Goal: Find specific page/section: Find specific page/section

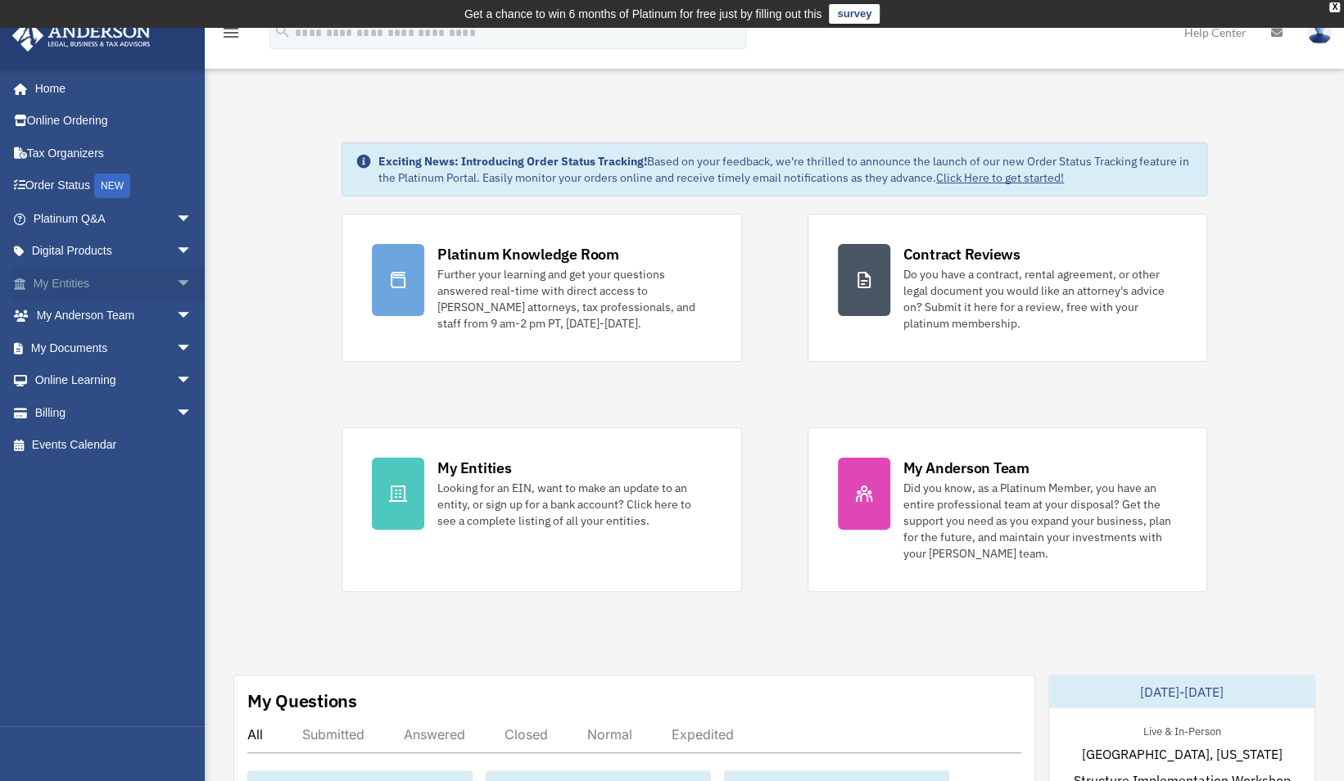
click at [77, 287] on link "My Entities arrow_drop_down" at bounding box center [114, 283] width 206 height 33
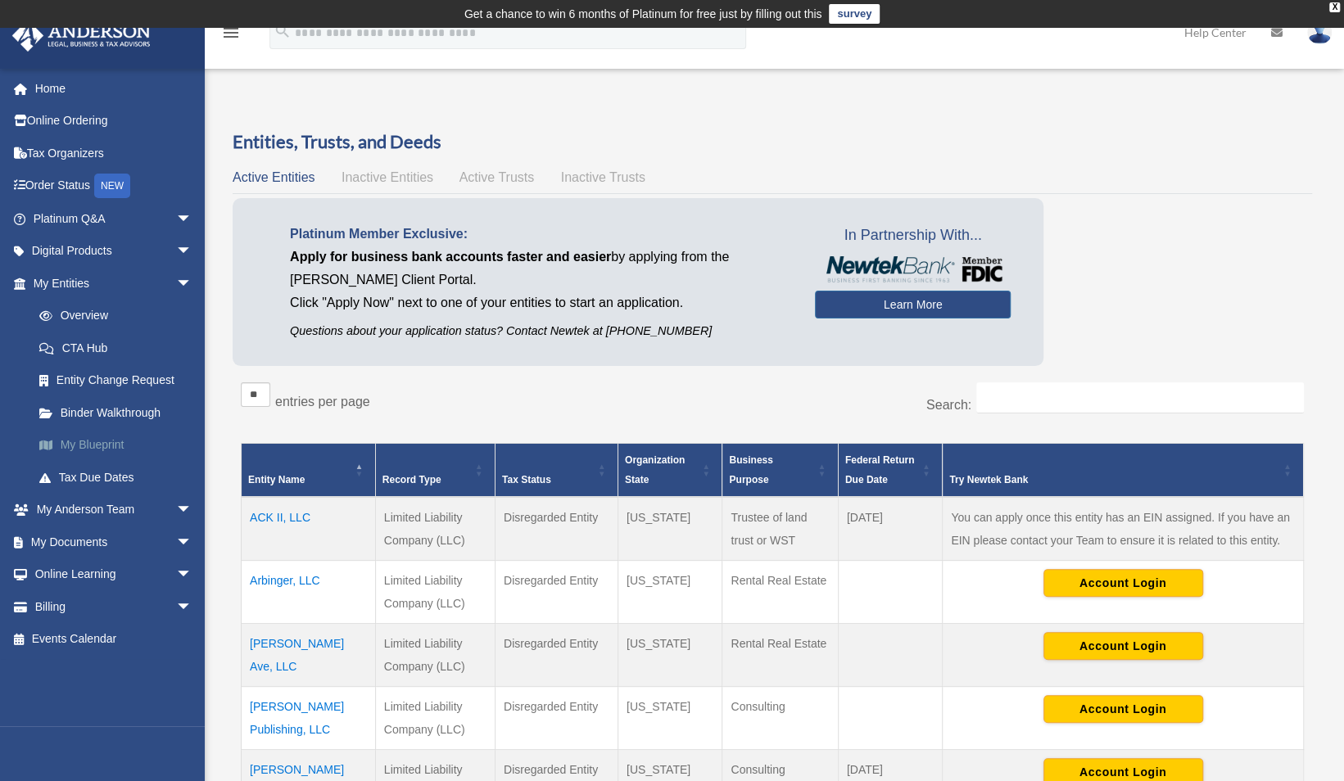
click at [94, 442] on link "My Blueprint" at bounding box center [120, 445] width 194 height 33
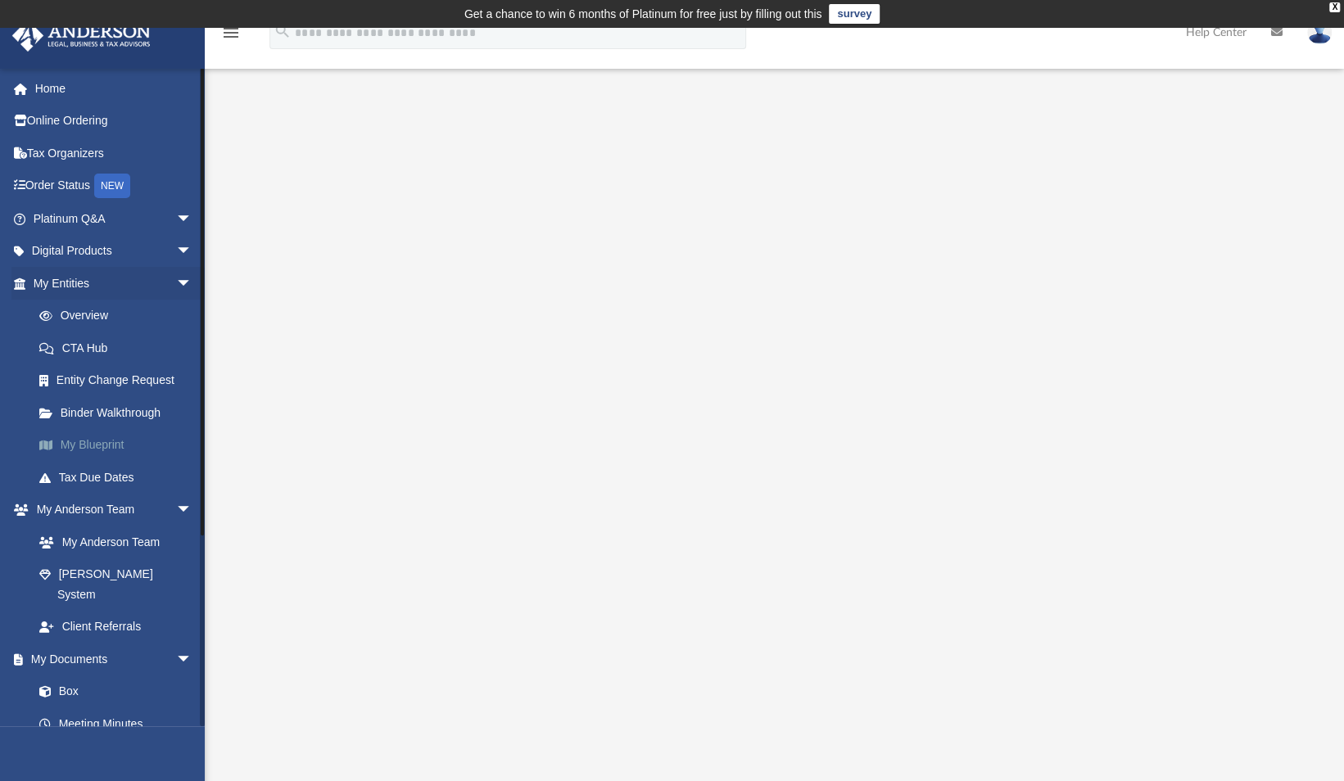
click at [129, 450] on link "My Blueprint" at bounding box center [120, 445] width 194 height 33
